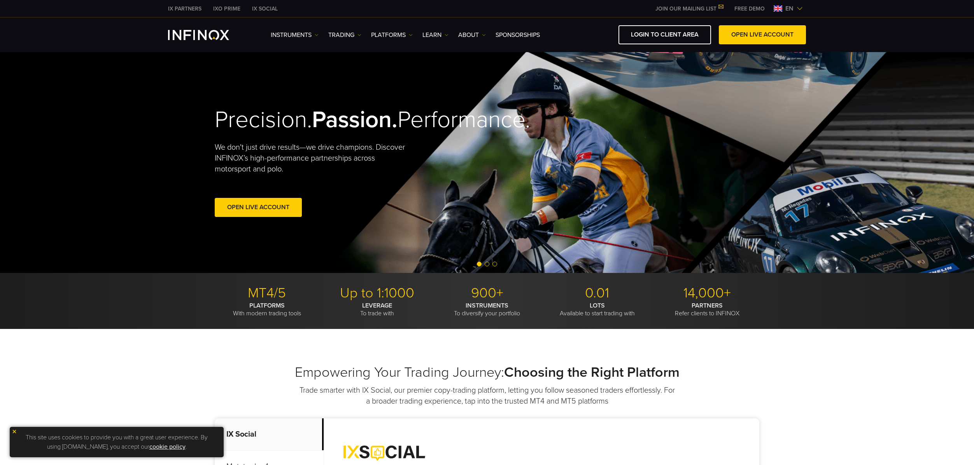
click at [660, 45] on div "IX Social Instruments Instruments Product Information TRADING DEMO" at bounding box center [487, 34] width 974 height 35
click at [666, 29] on link "LOGIN TO CLIENT AREA" at bounding box center [664, 34] width 93 height 19
click at [681, 43] on link "LOGIN TO CLIENT AREA" at bounding box center [664, 34] width 93 height 19
